Goal: Task Accomplishment & Management: Use online tool/utility

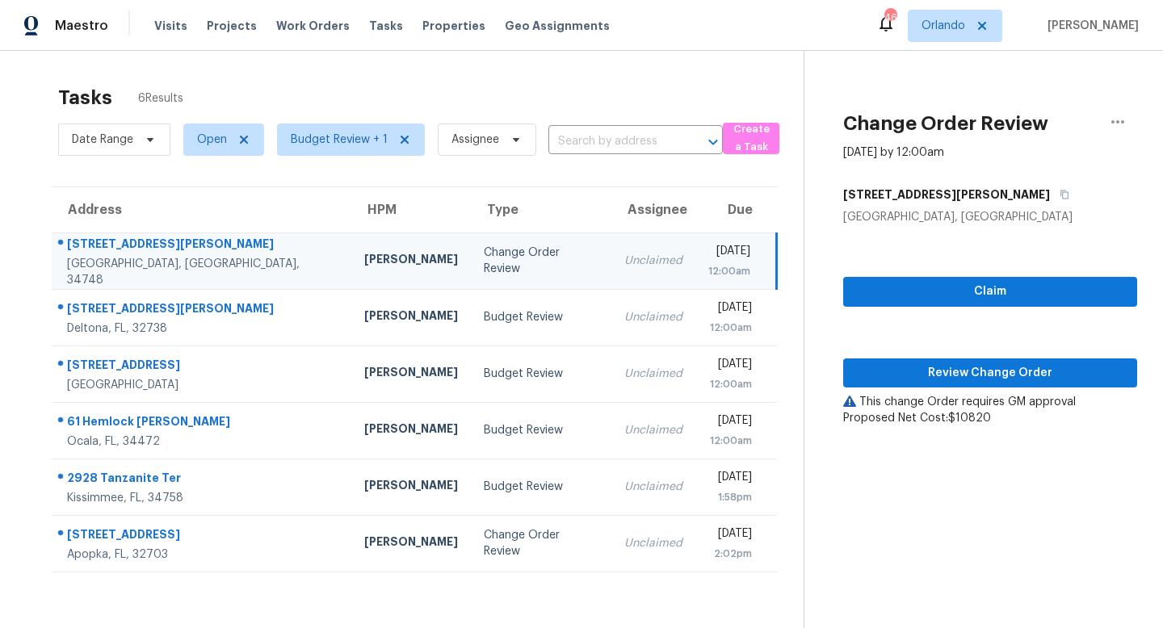
click at [484, 262] on div "Change Order Review" at bounding box center [541, 261] width 115 height 32
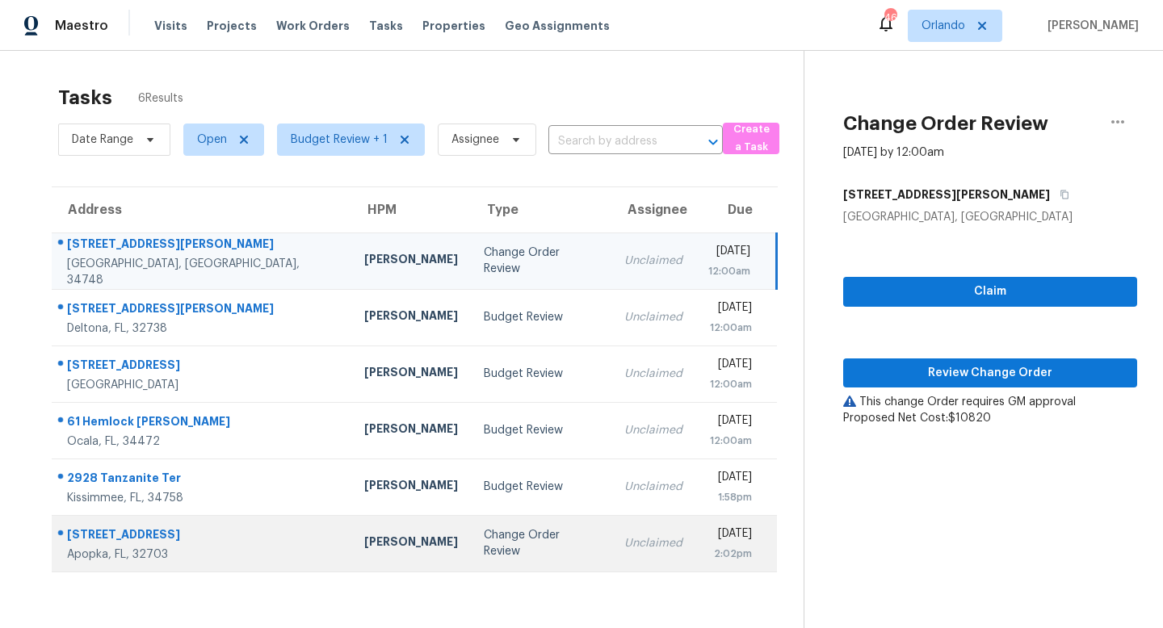
click at [484, 537] on div "Change Order Review" at bounding box center [541, 543] width 115 height 32
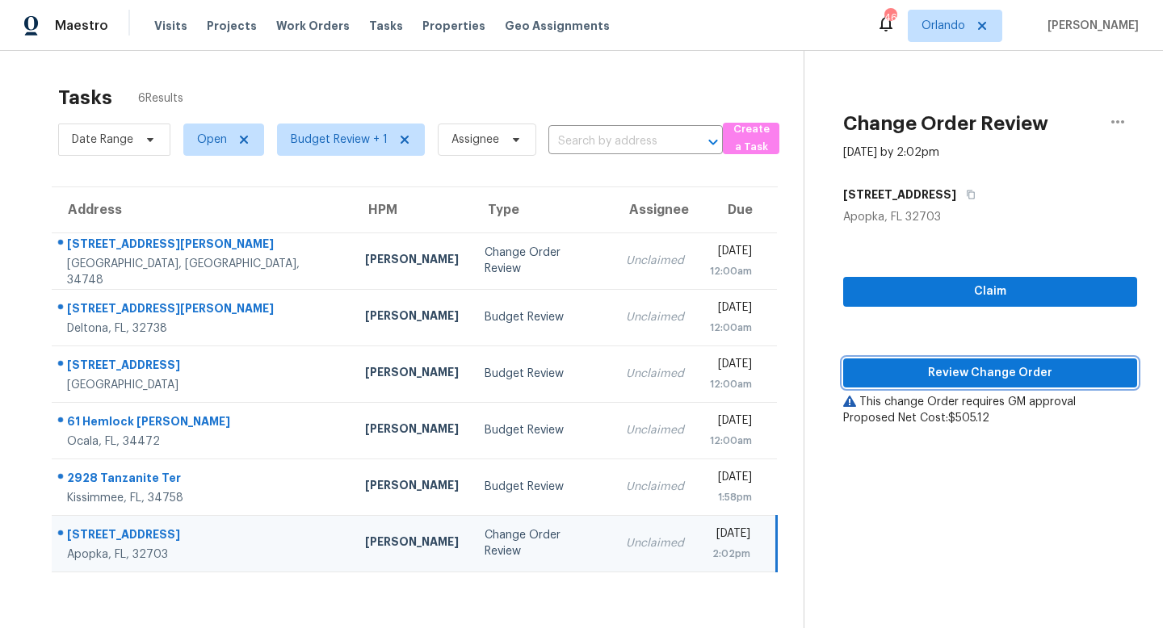
click at [970, 373] on span "Review Change Order" at bounding box center [990, 373] width 268 height 20
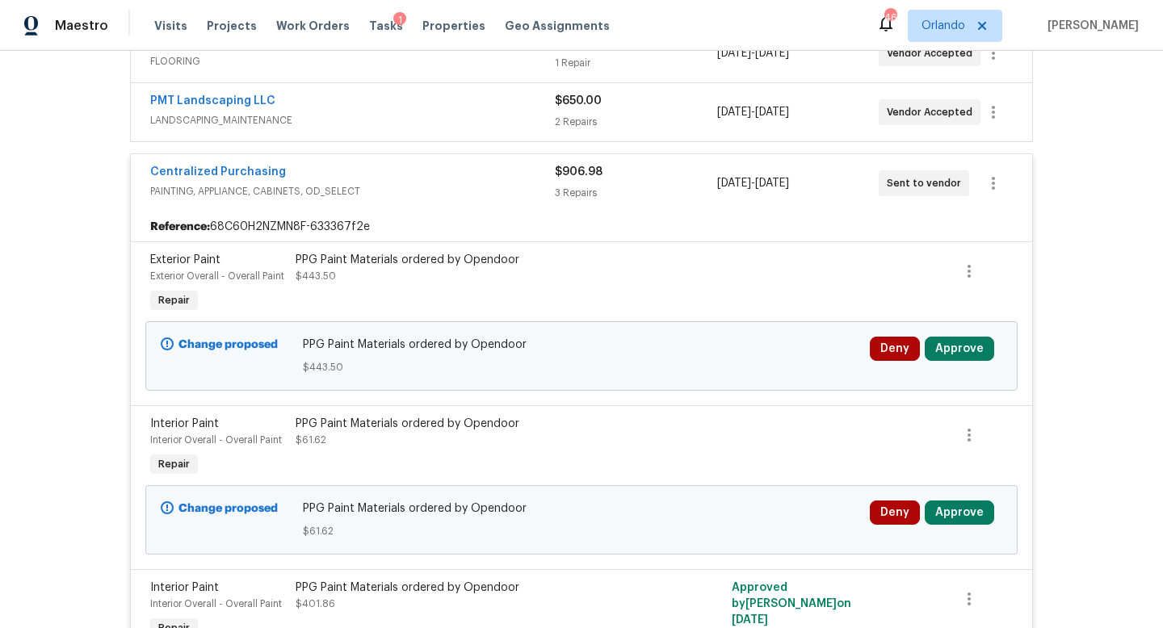
scroll to position [515, 0]
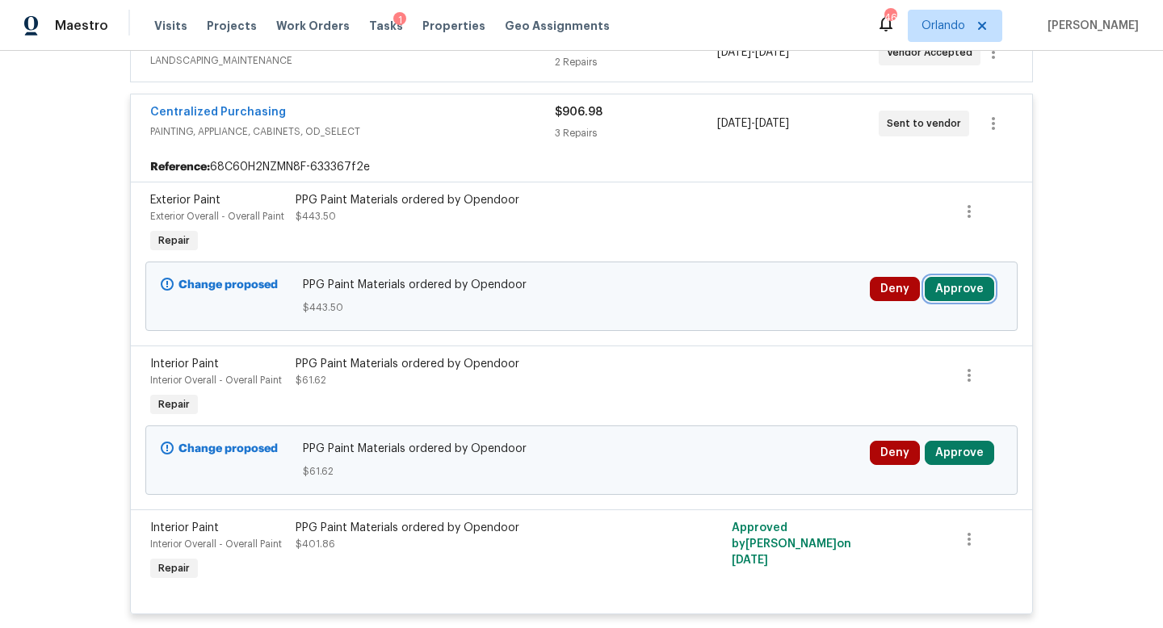
click at [985, 284] on button "Approve" at bounding box center [959, 289] width 69 height 24
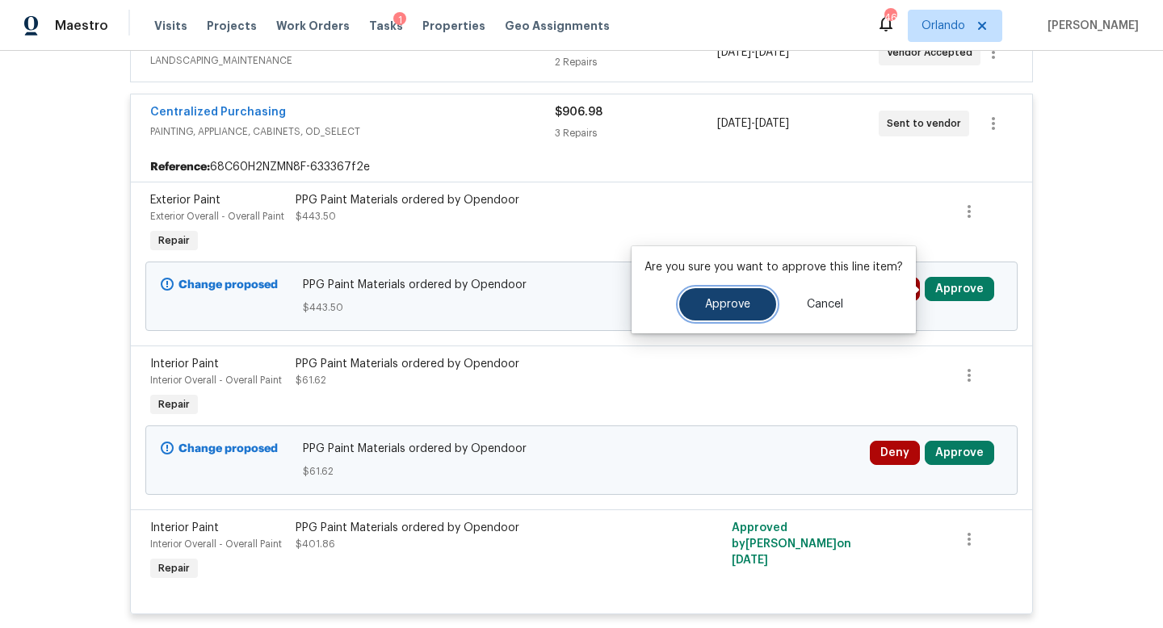
click at [738, 302] on span "Approve" at bounding box center [727, 305] width 45 height 12
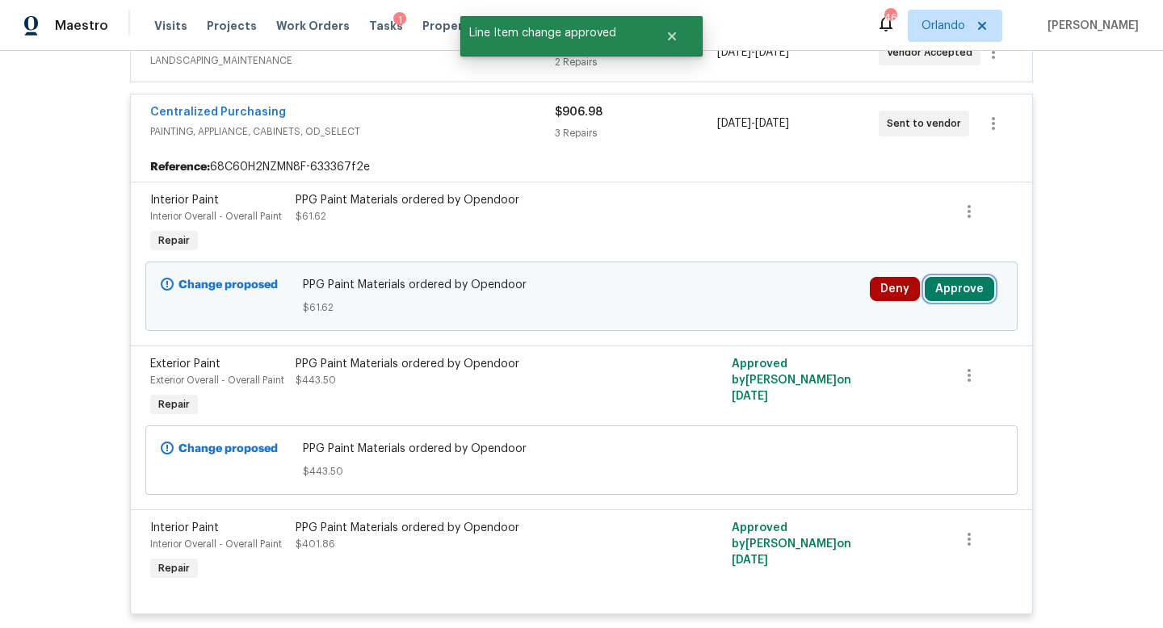
click at [958, 283] on button "Approve" at bounding box center [959, 289] width 69 height 24
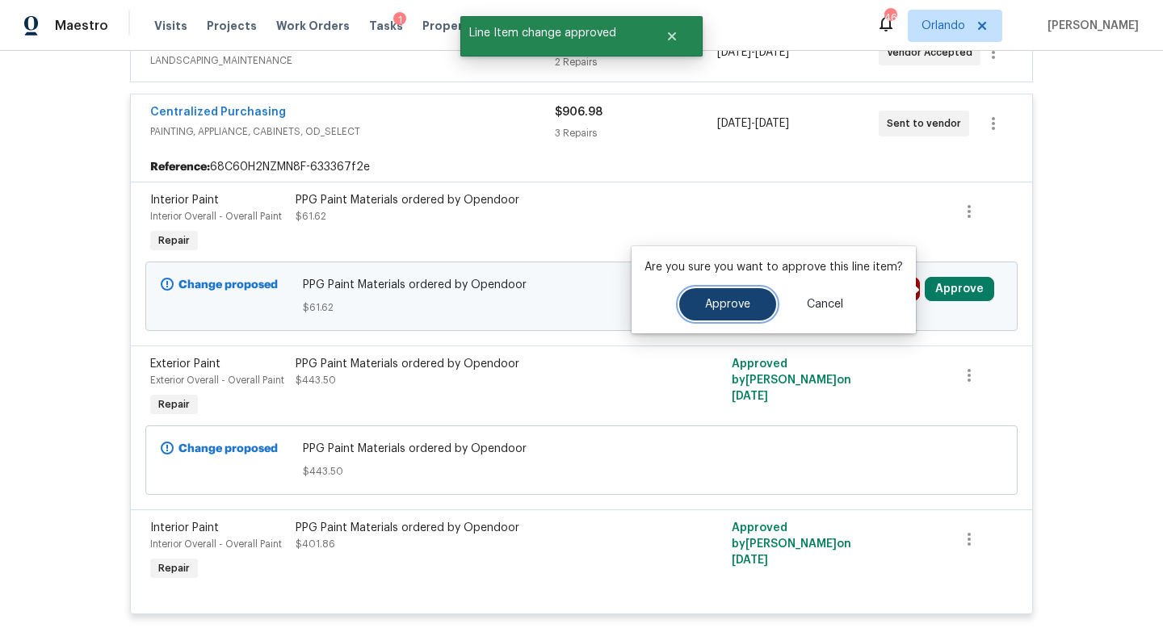
click at [737, 300] on span "Approve" at bounding box center [727, 305] width 45 height 12
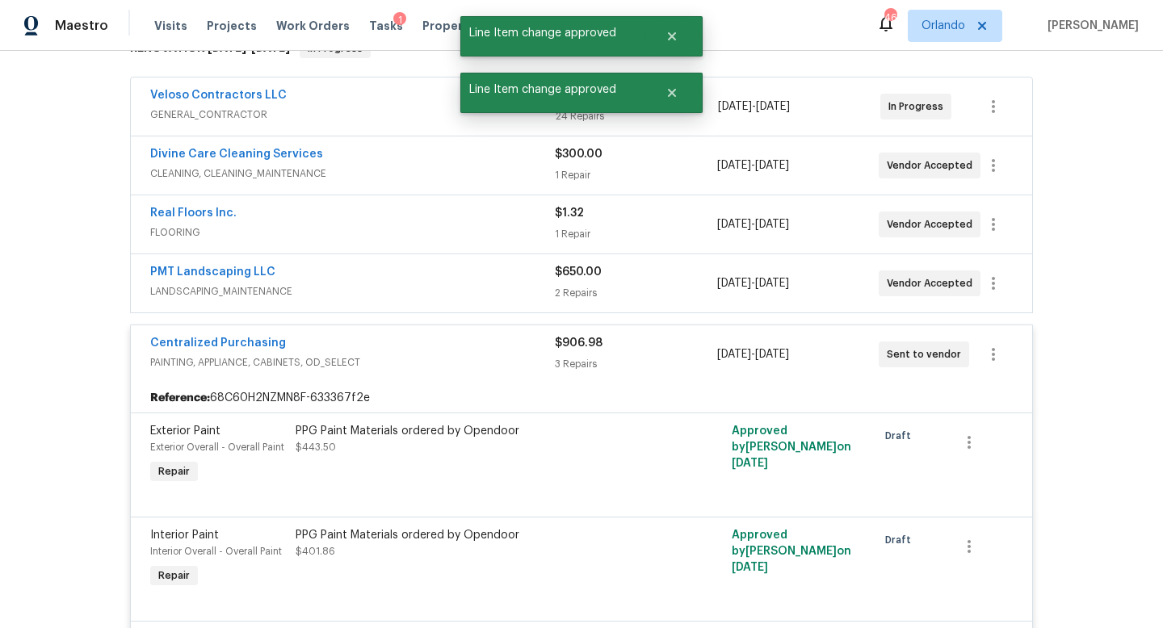
scroll to position [0, 0]
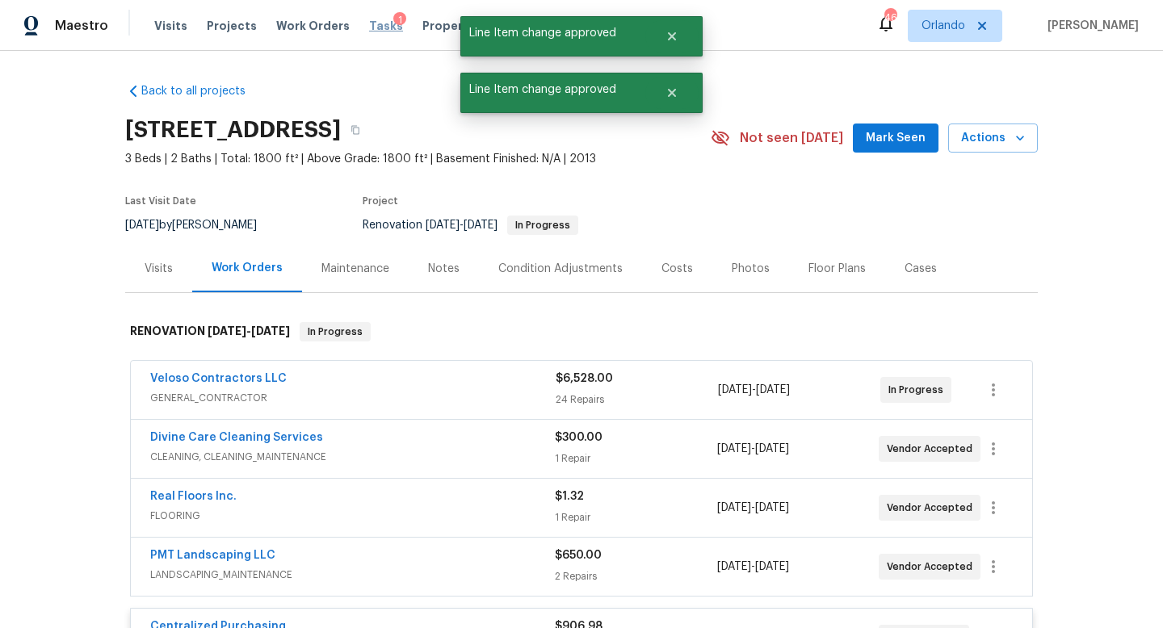
click at [369, 23] on span "Tasks" at bounding box center [386, 25] width 34 height 11
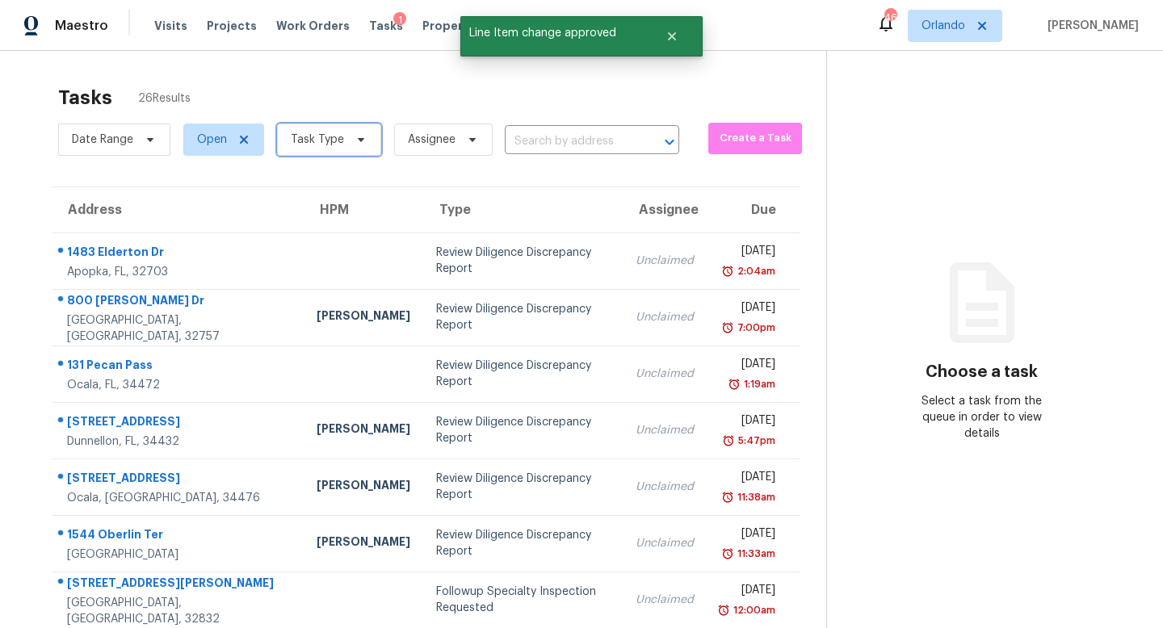
click at [351, 132] on span "Task Type" at bounding box center [329, 140] width 104 height 32
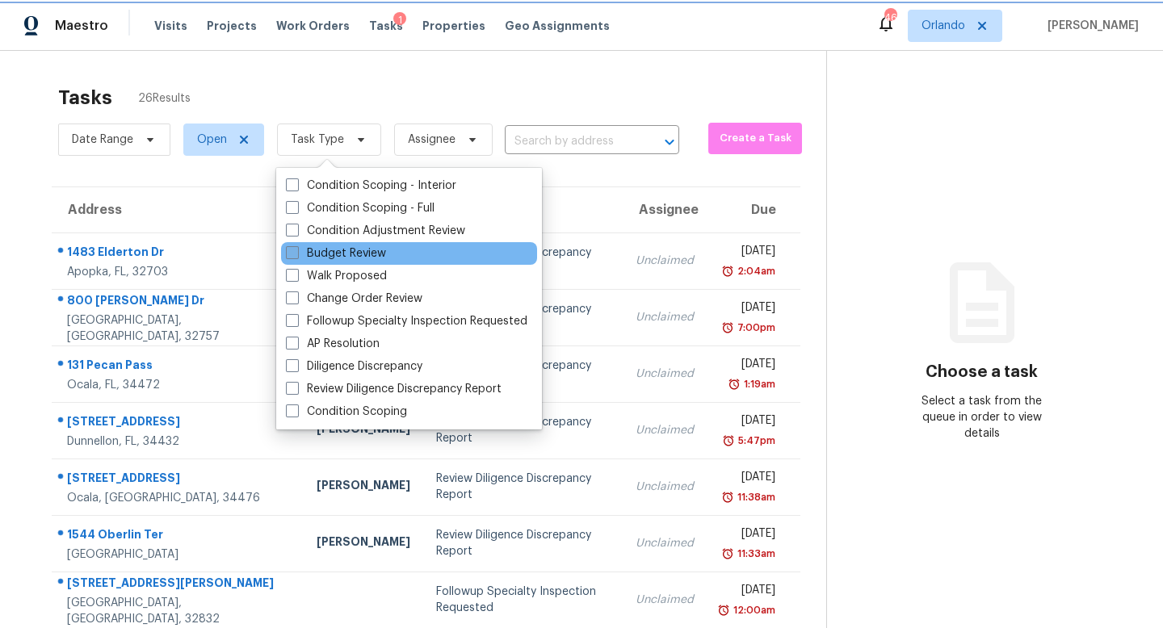
click at [298, 258] on span at bounding box center [292, 252] width 13 height 13
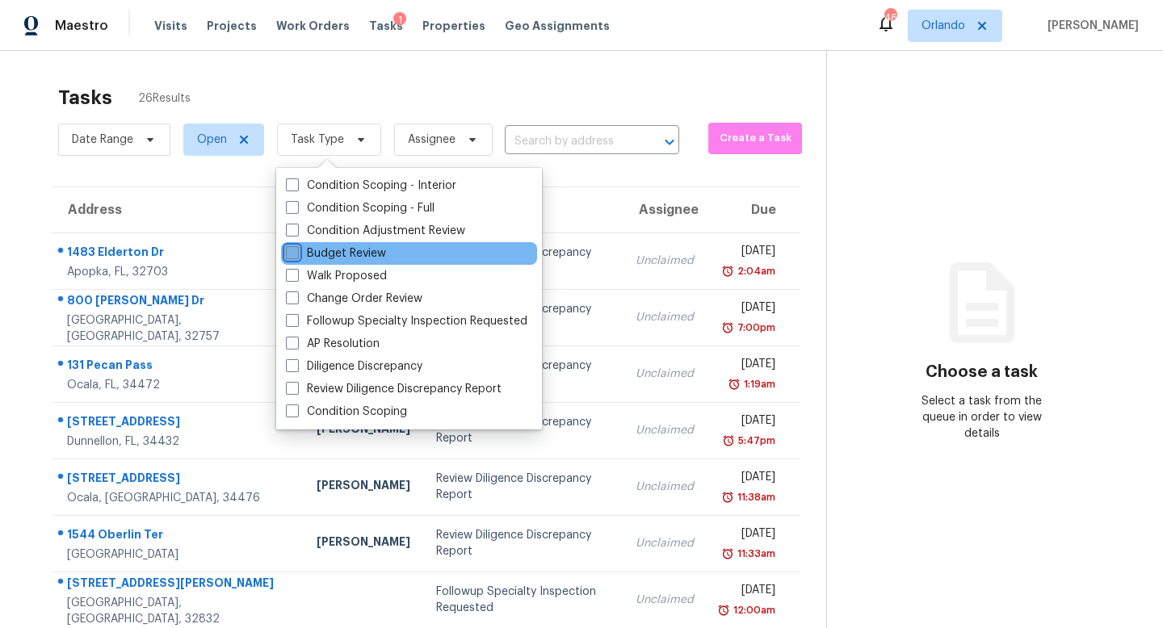
click at [296, 256] on input "Budget Review" at bounding box center [291, 251] width 11 height 11
checkbox input "true"
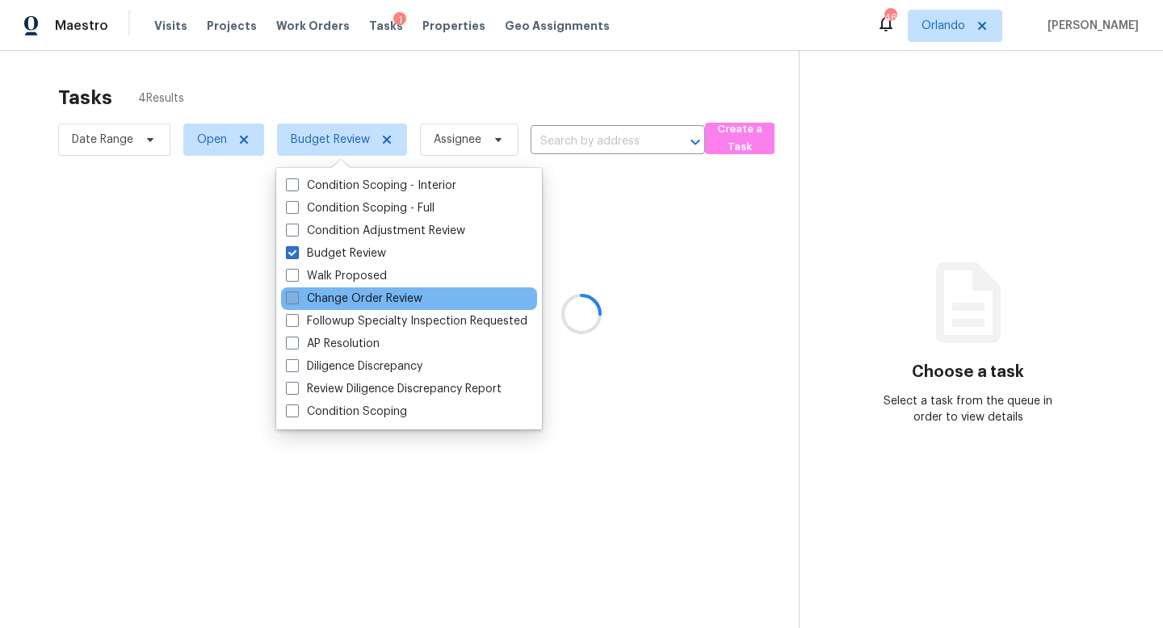
click at [299, 296] on label "Change Order Review" at bounding box center [354, 299] width 137 height 16
click at [296, 296] on input "Change Order Review" at bounding box center [291, 296] width 11 height 11
checkbox input "true"
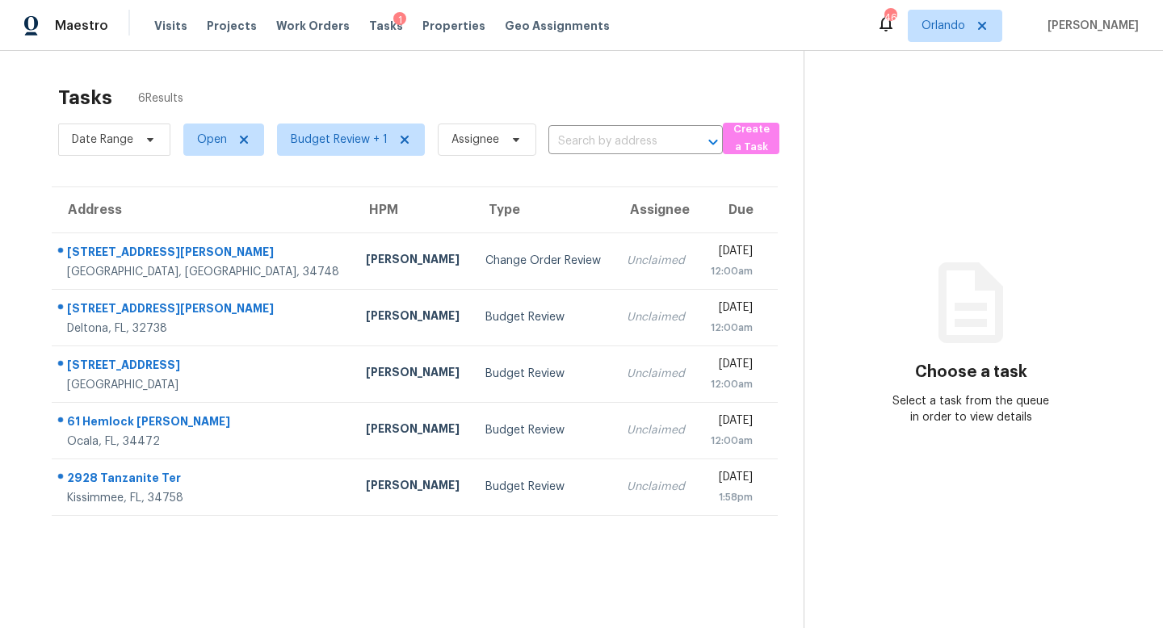
click at [39, 250] on div "Address HPM Type Assignee Due 1205 Deleon Ave Leesburg, FL, 34748 Caleb Hurst C…" at bounding box center [415, 352] width 778 height 330
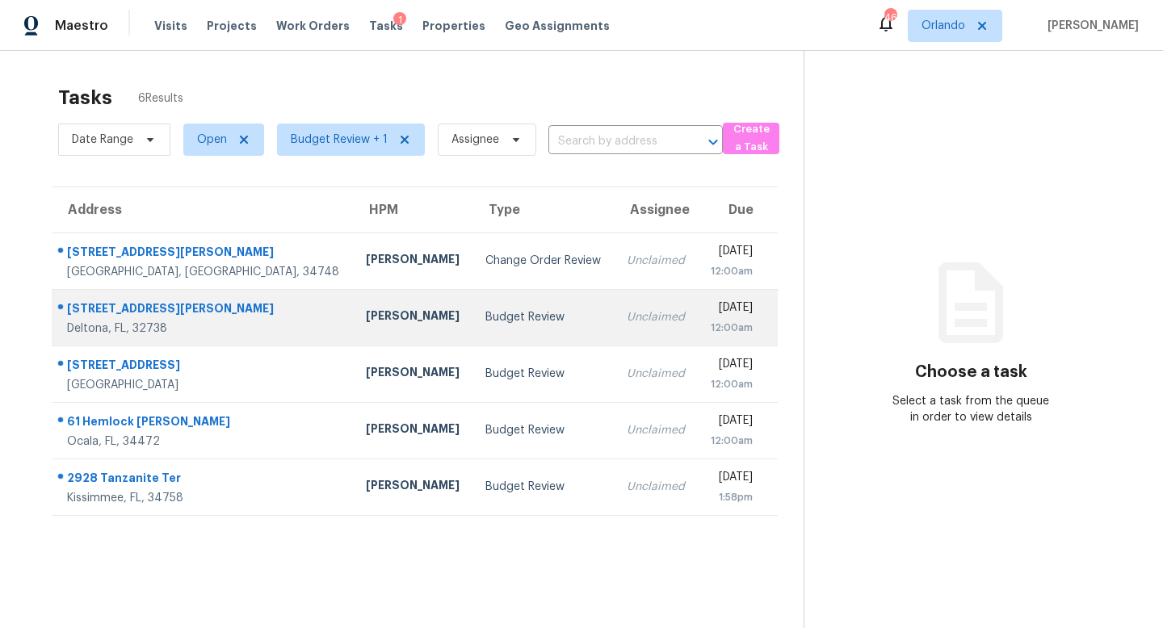
click at [485, 323] on div "Budget Review" at bounding box center [543, 317] width 116 height 16
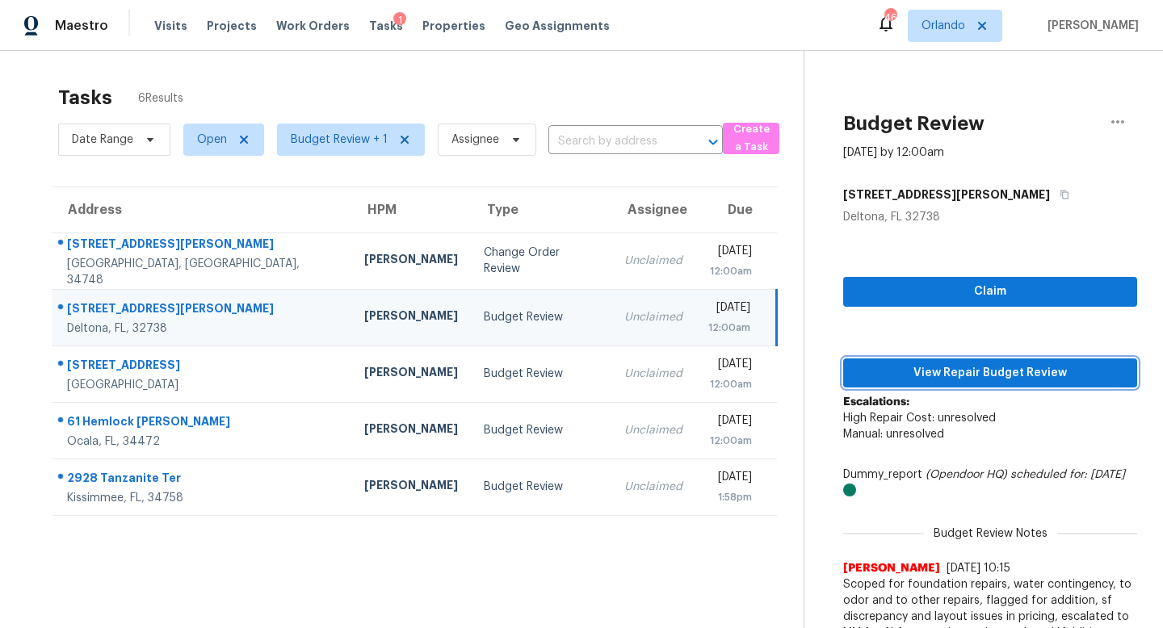
click at [996, 377] on span "View Repair Budget Review" at bounding box center [990, 373] width 268 height 20
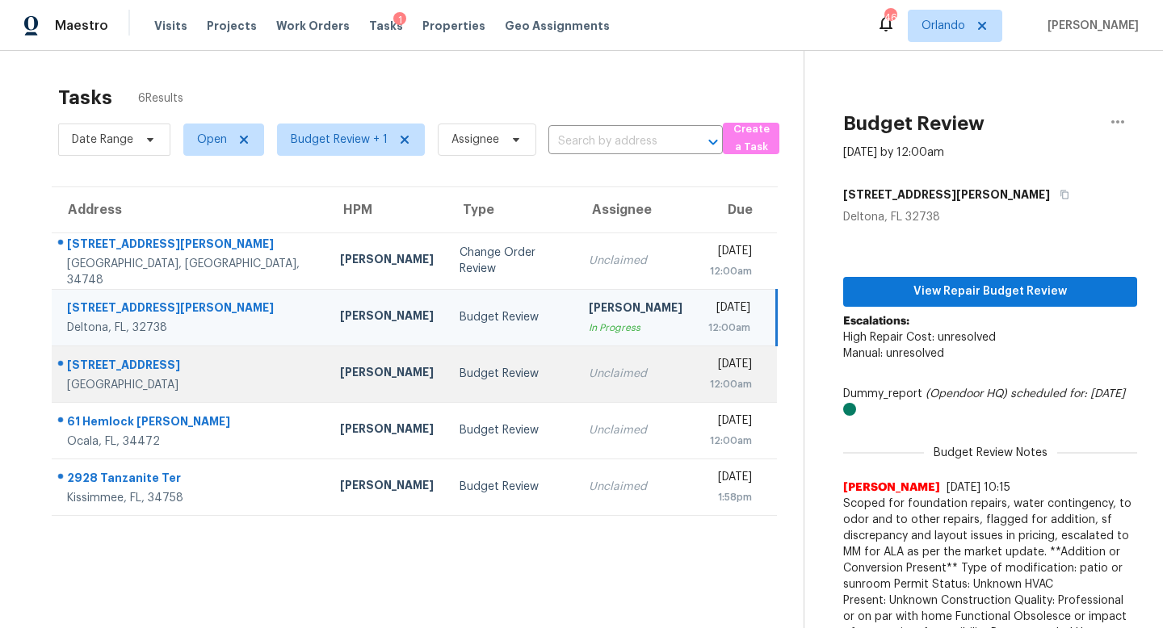
click at [469, 378] on div "Budget Review" at bounding box center [511, 374] width 103 height 16
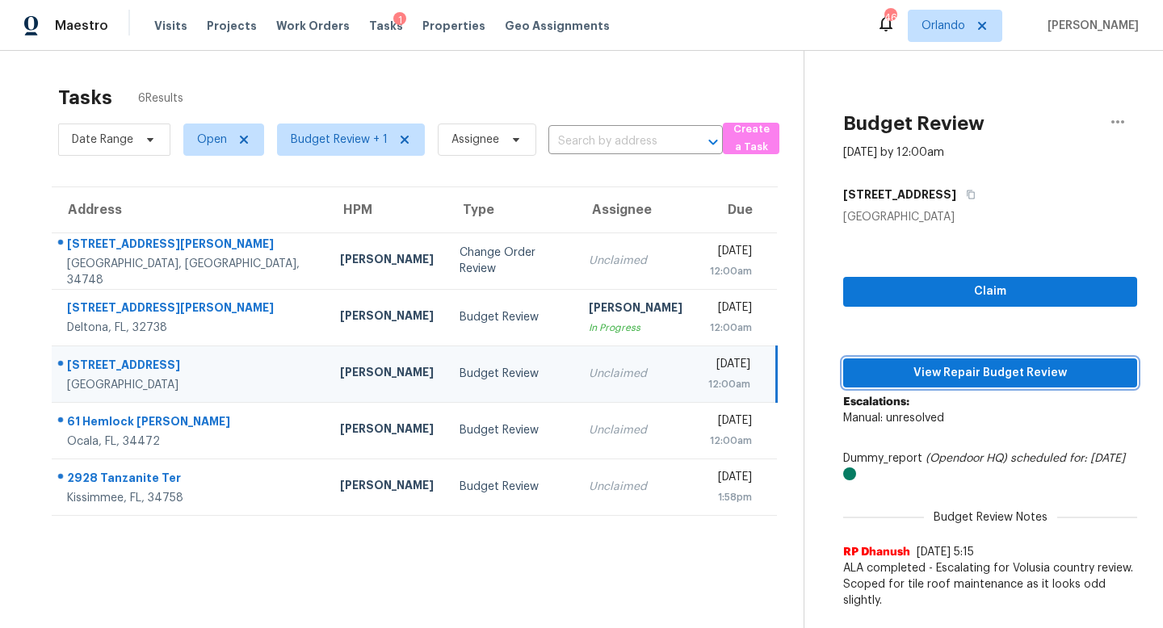
click at [945, 375] on span "View Repair Budget Review" at bounding box center [990, 373] width 268 height 20
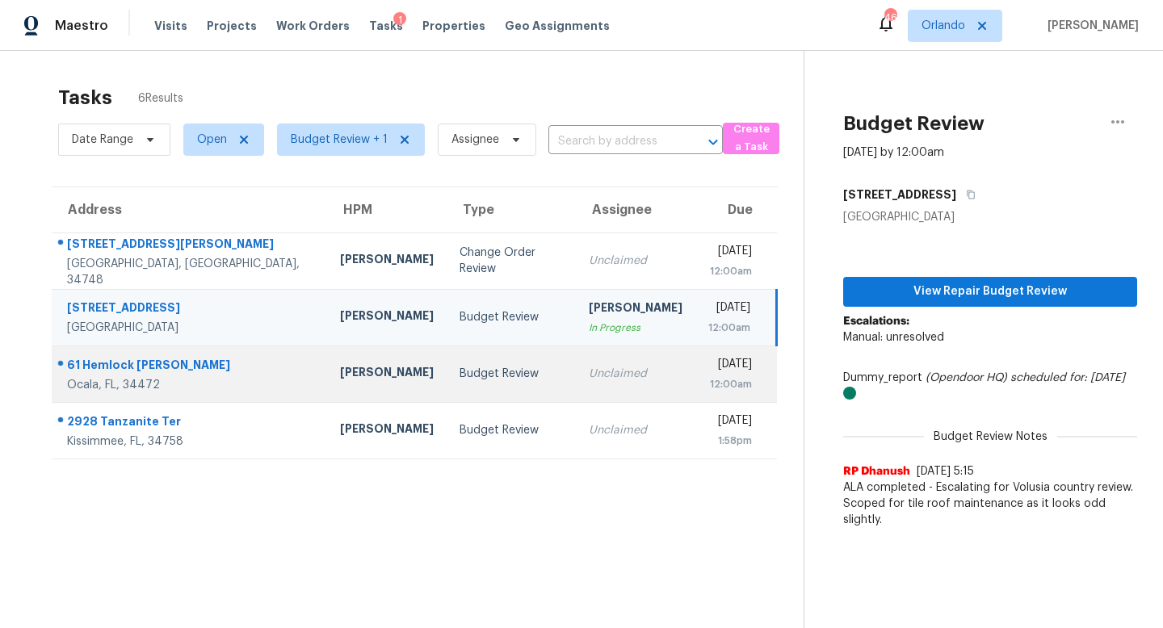
click at [589, 368] on div "Unclaimed" at bounding box center [636, 374] width 94 height 16
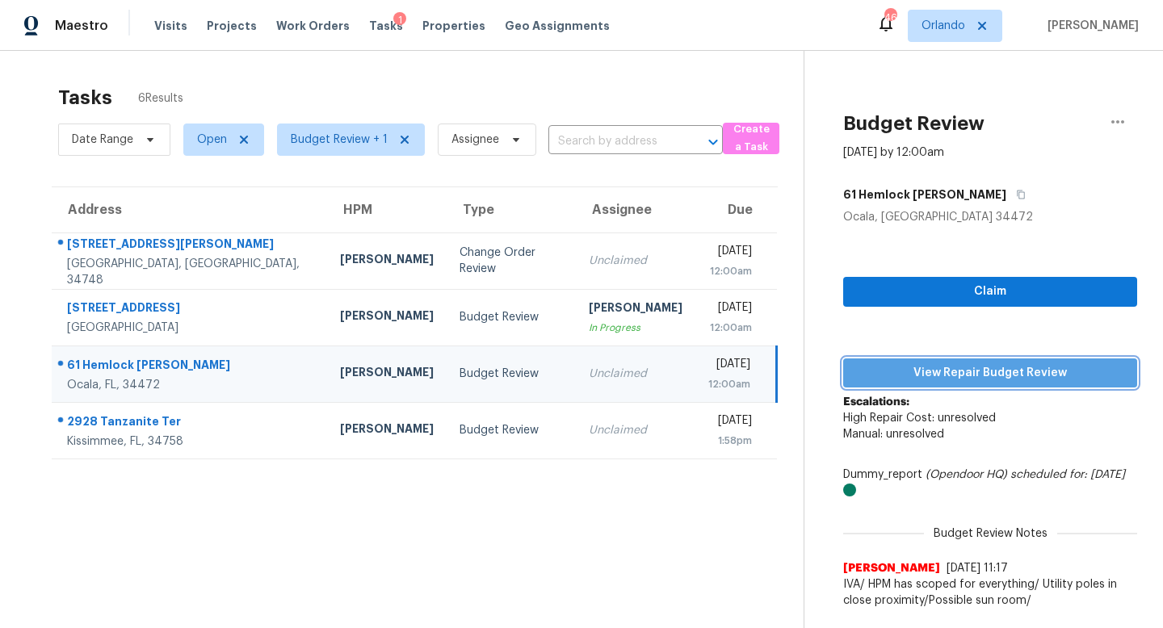
click at [959, 370] on span "View Repair Budget Review" at bounding box center [990, 373] width 268 height 20
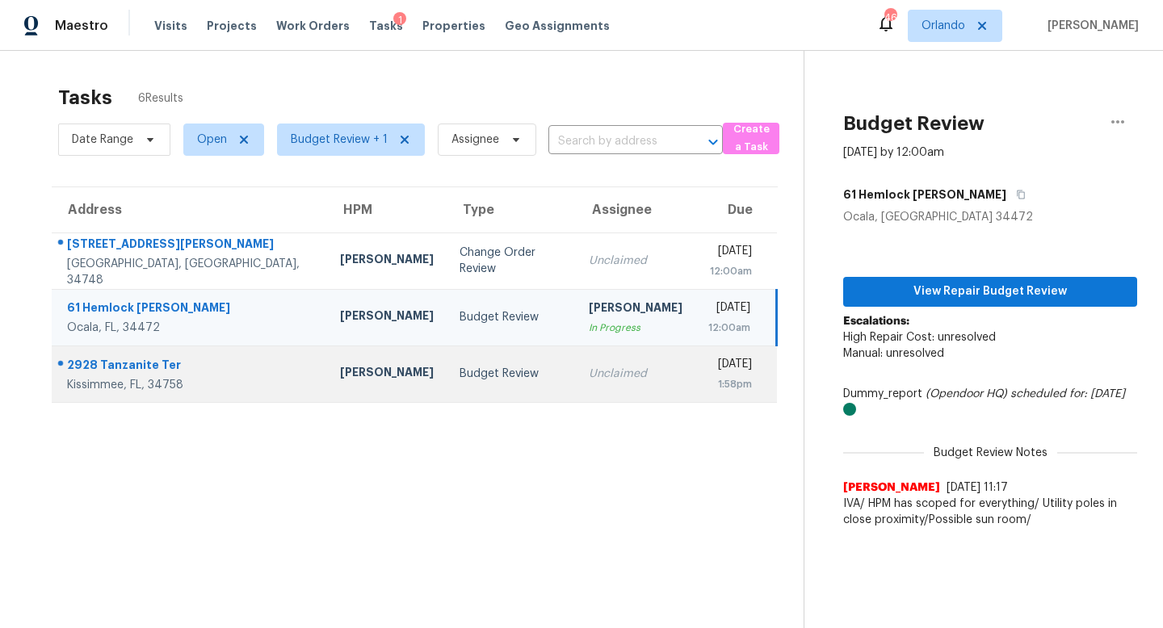
click at [589, 372] on div "Unclaimed" at bounding box center [636, 374] width 94 height 16
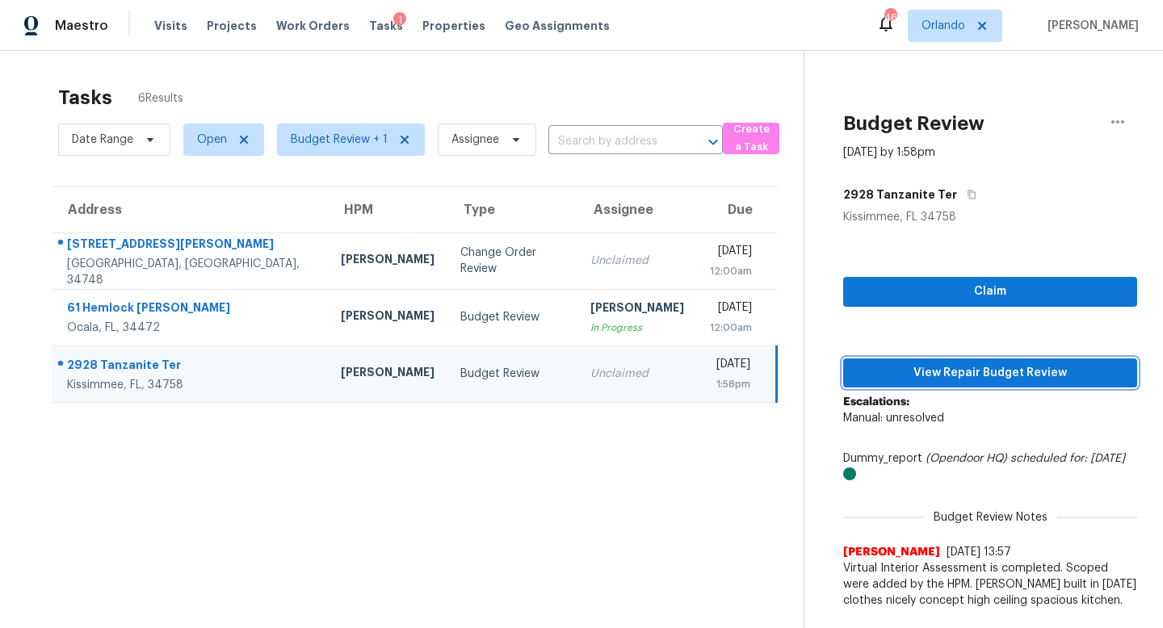
click at [975, 372] on span "View Repair Budget Review" at bounding box center [990, 373] width 268 height 20
